Goal: Navigation & Orientation: Find specific page/section

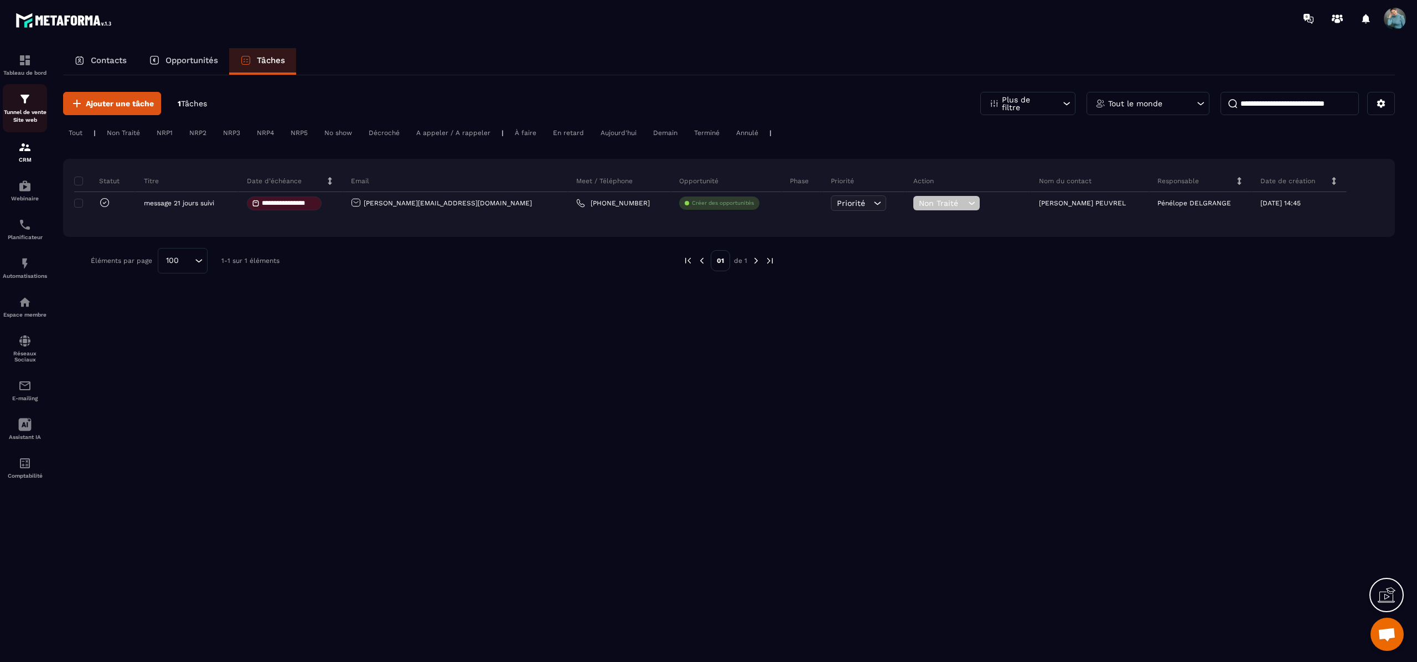
click at [27, 106] on div "Tunnel de vente Site web" at bounding box center [25, 108] width 44 height 32
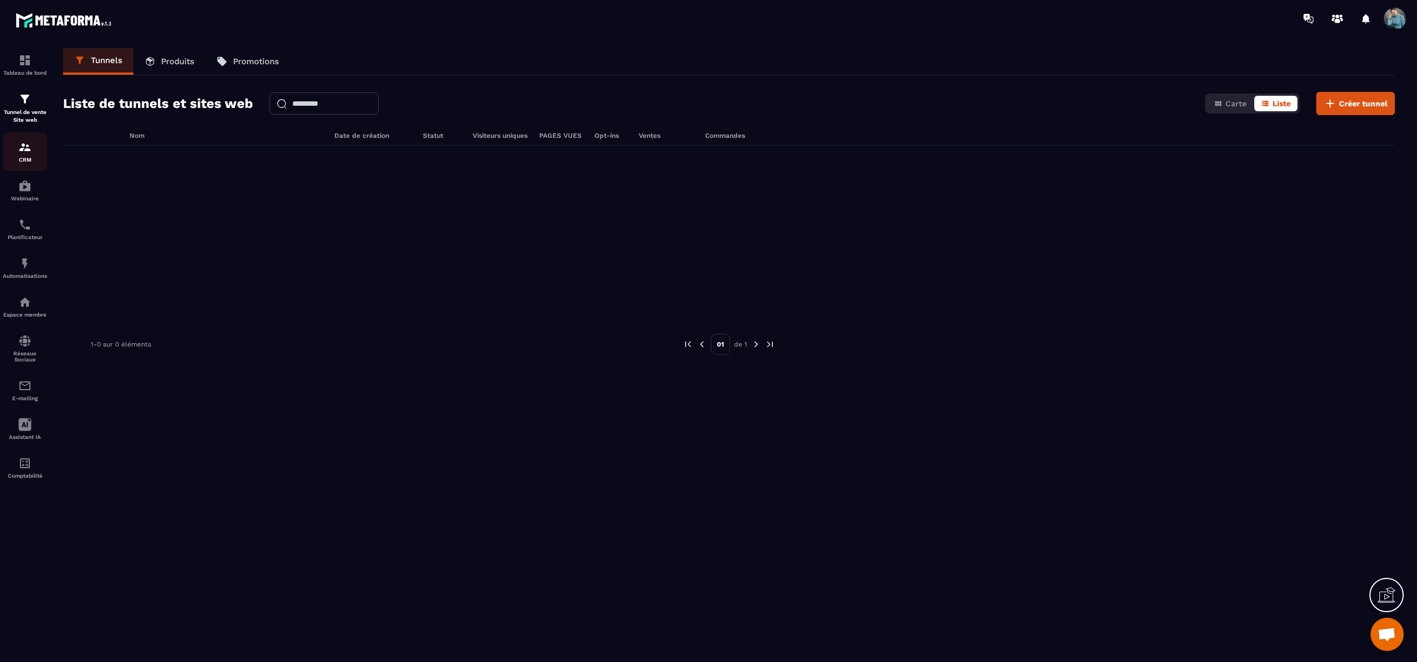
click at [22, 152] on img at bounding box center [24, 147] width 13 height 13
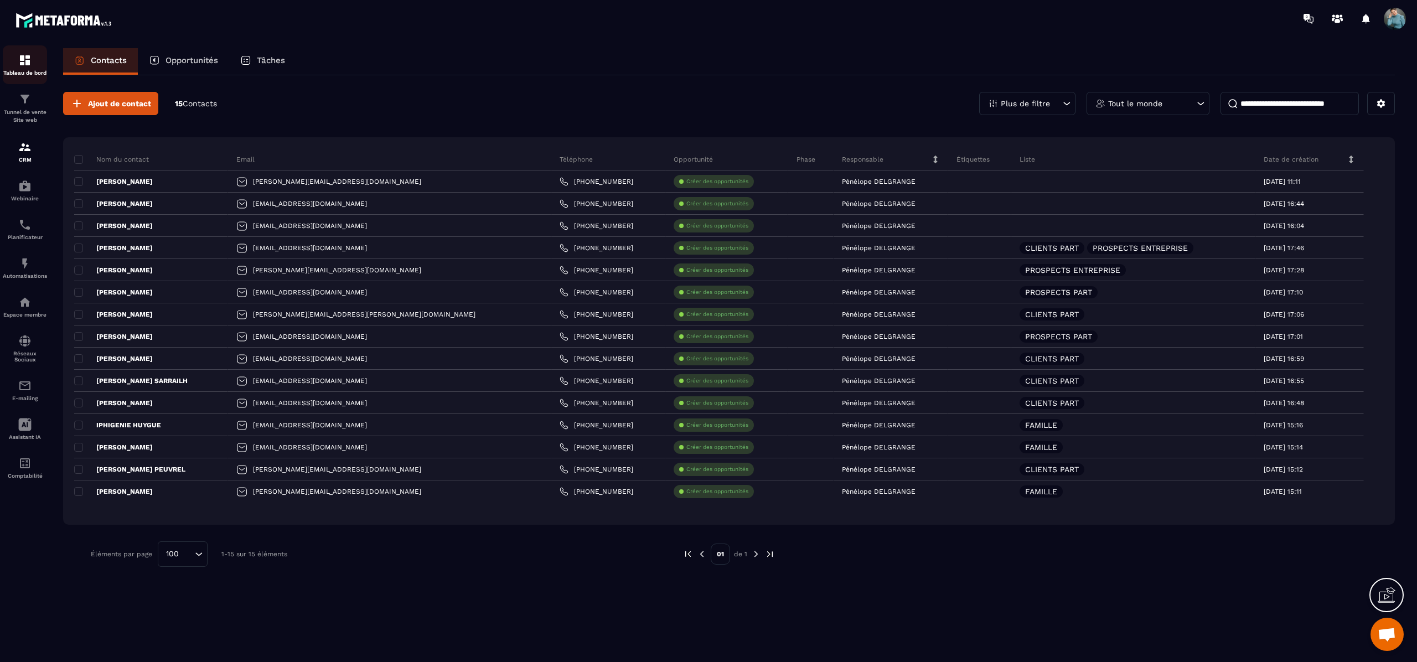
click at [20, 75] on p "Tableau de bord" at bounding box center [25, 73] width 44 height 6
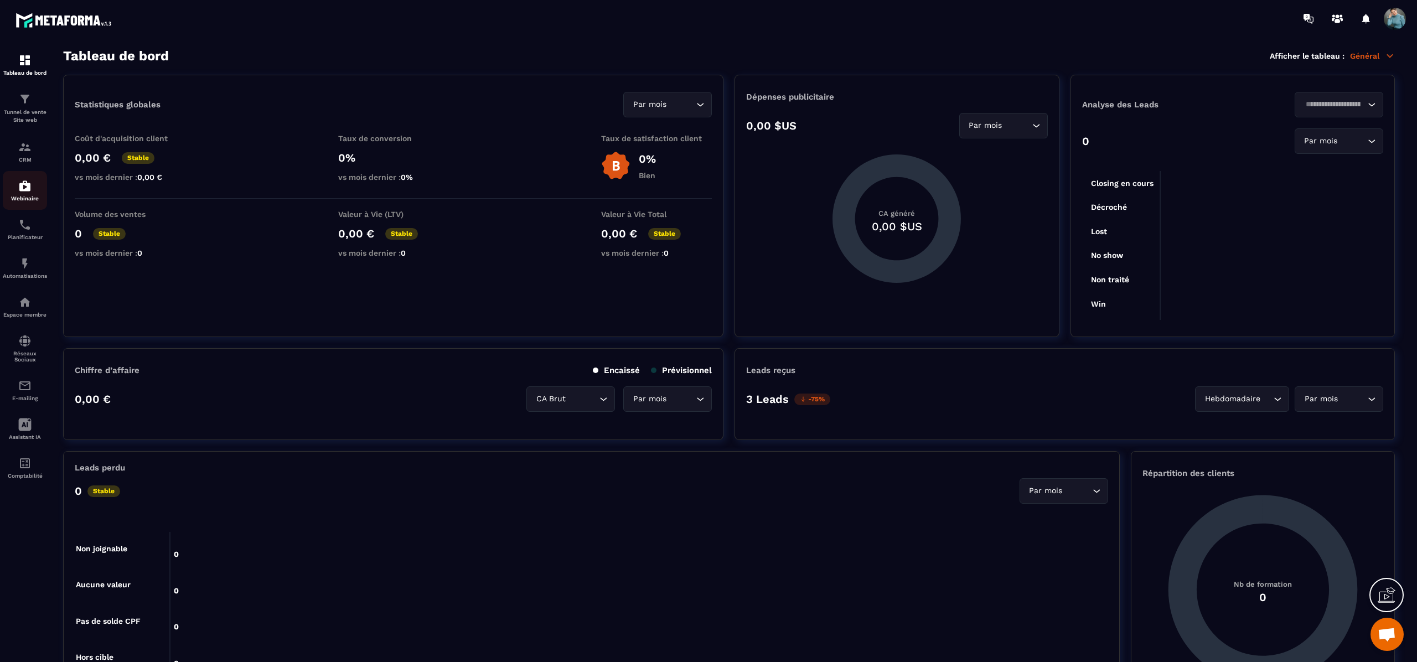
click at [23, 196] on p "Webinaire" at bounding box center [25, 198] width 44 height 6
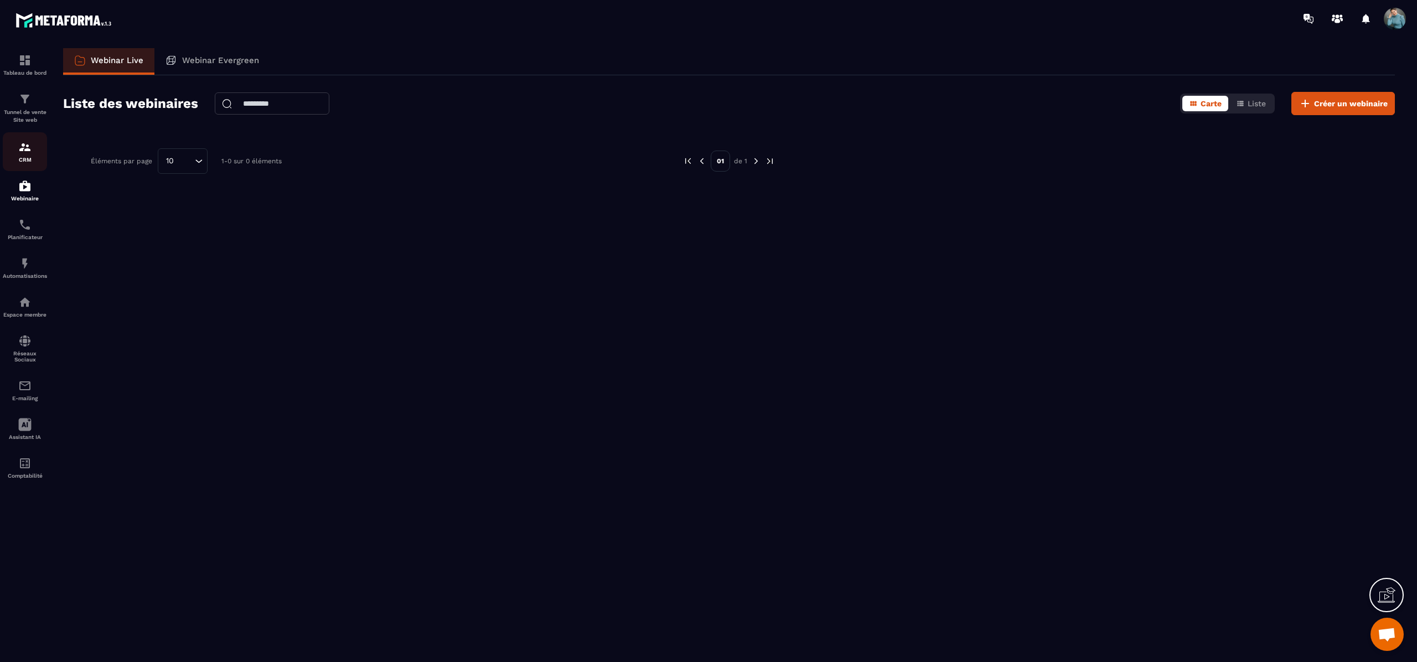
click at [23, 147] on img at bounding box center [24, 147] width 13 height 13
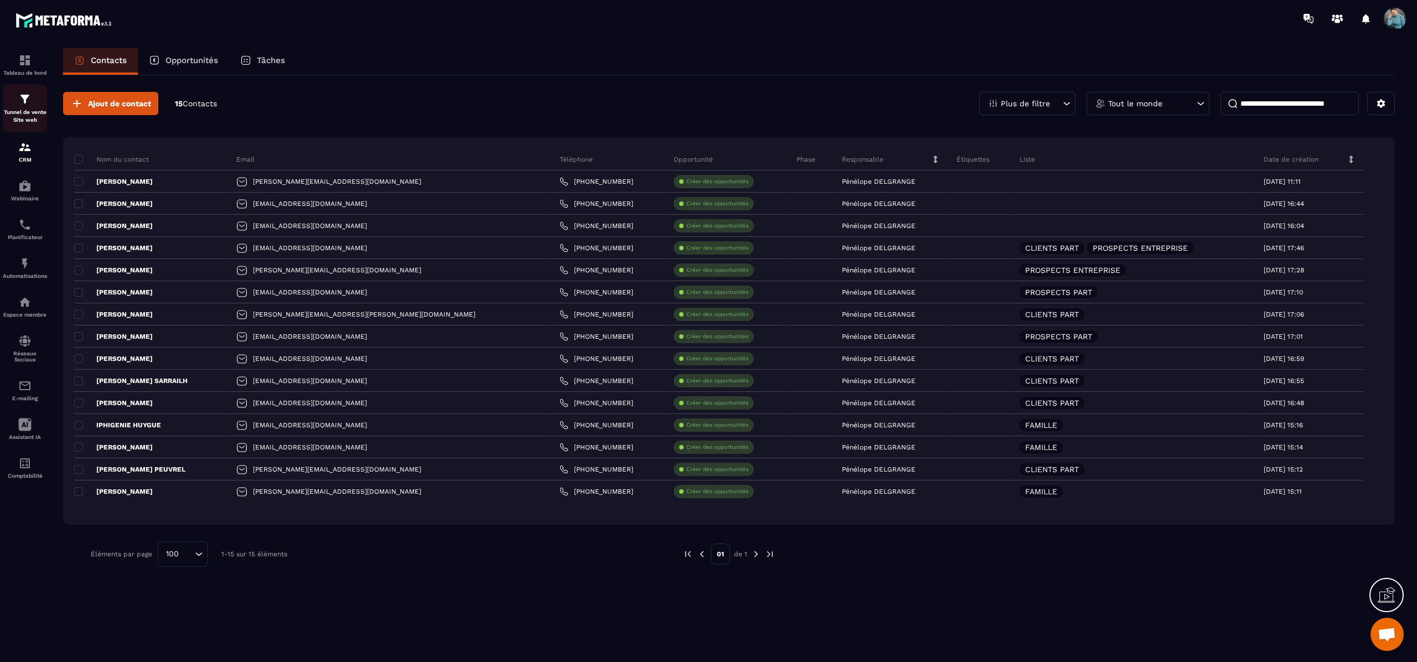
click at [29, 102] on img at bounding box center [24, 98] width 13 height 13
